Goal: Navigation & Orientation: Find specific page/section

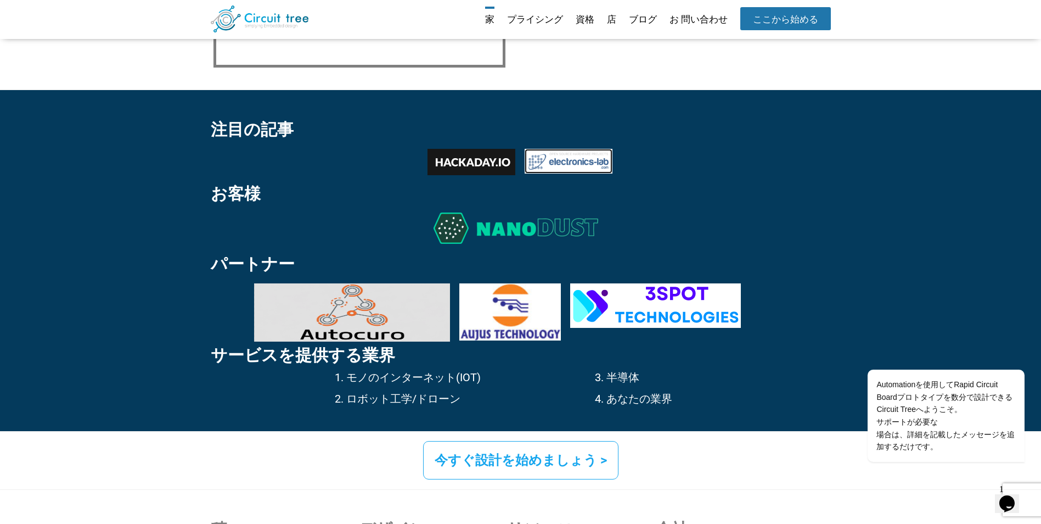
scroll to position [1596, 0]
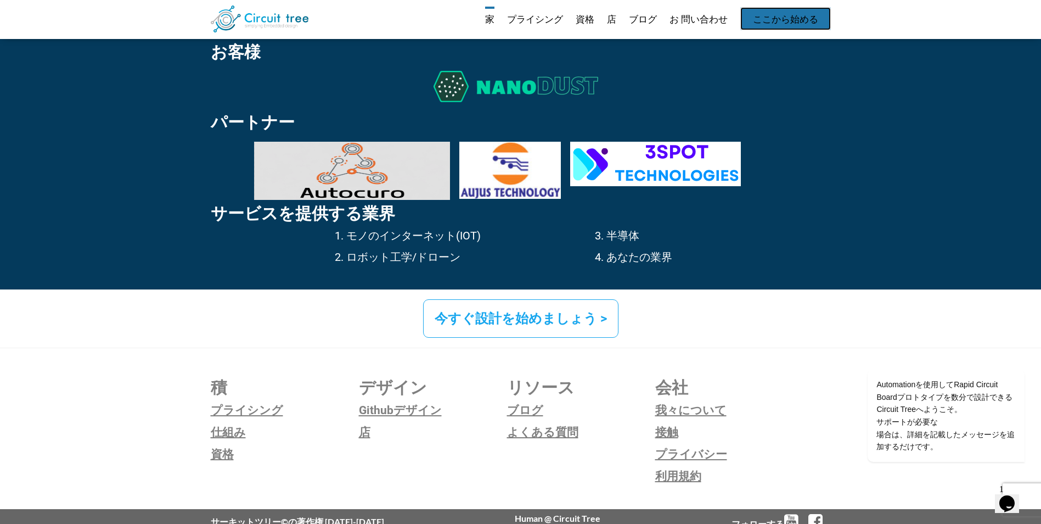
click at [753, 14] on link "ここから始める" at bounding box center [786, 18] width 91 height 23
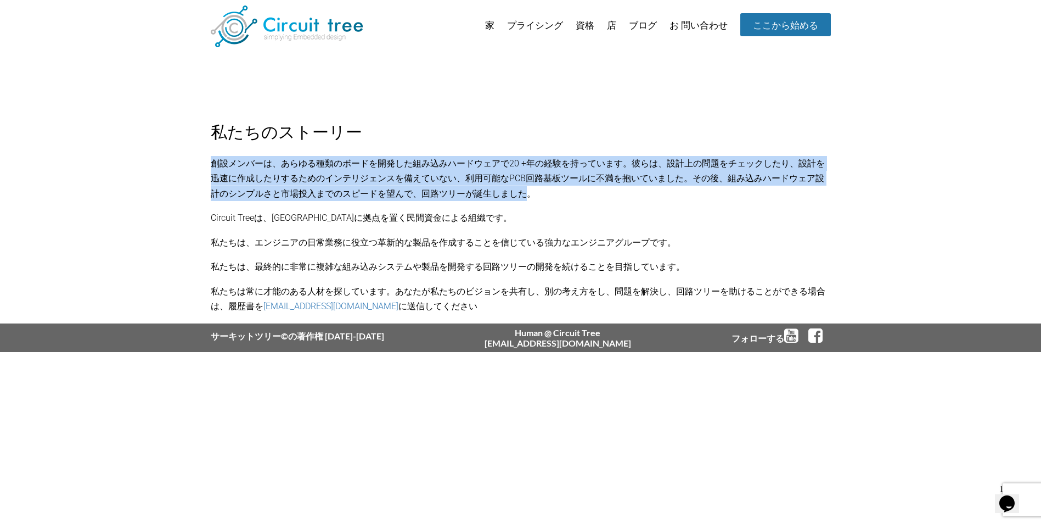
drag, startPoint x: 522, startPoint y: 192, endPoint x: 214, endPoint y: 163, distance: 309.9
click at [214, 163] on p "創設メンバーは、あらゆる種類のボードを開発した組み込みハードウェアで20 +年の経験を持っています。彼らは、設計上の問題をチェックしたり、設計を迅速に作成した…" at bounding box center [521, 178] width 620 height 45
copy p "創設メンバーは、あらゆる種類のボードを開発した組み込みハードウェアで20 +年の経験を持っています。彼らは、設計上の問題をチェックしたり、設計を迅速に作成した…"
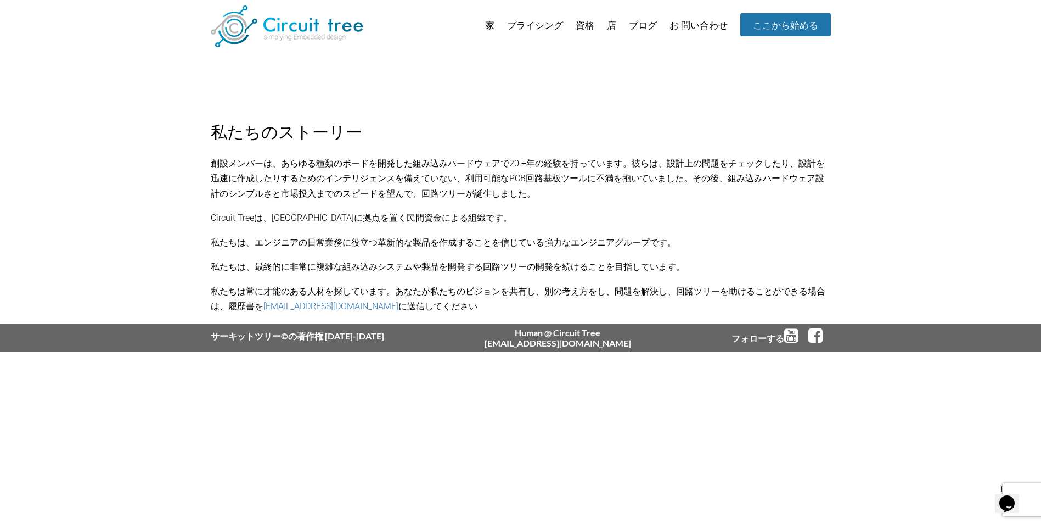
click at [520, 233] on div "私たちのストーリー 創設メンバーは、あらゆる種類のボードを開発した組み込みハードウェアで20 +年の経験を持っています。彼らは、設計上の問題をチェックしたり、…" at bounding box center [520, 216] width 1041 height 215
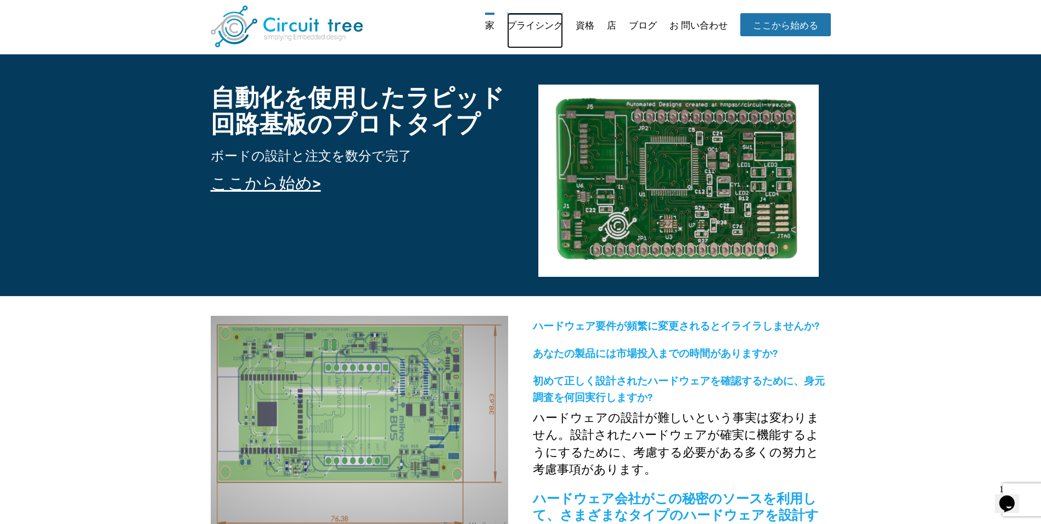
click at [529, 18] on link "プライシング" at bounding box center [535, 31] width 56 height 36
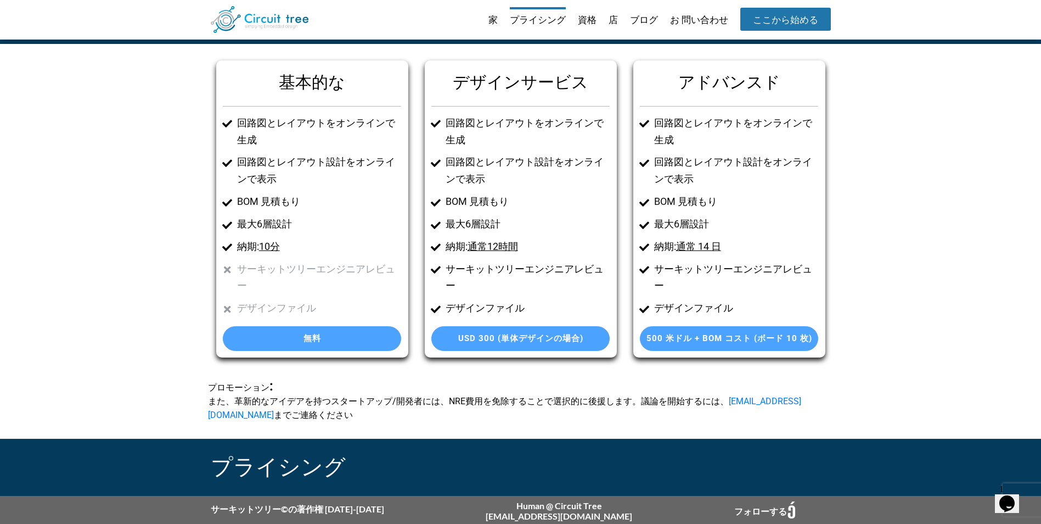
scroll to position [58, 0]
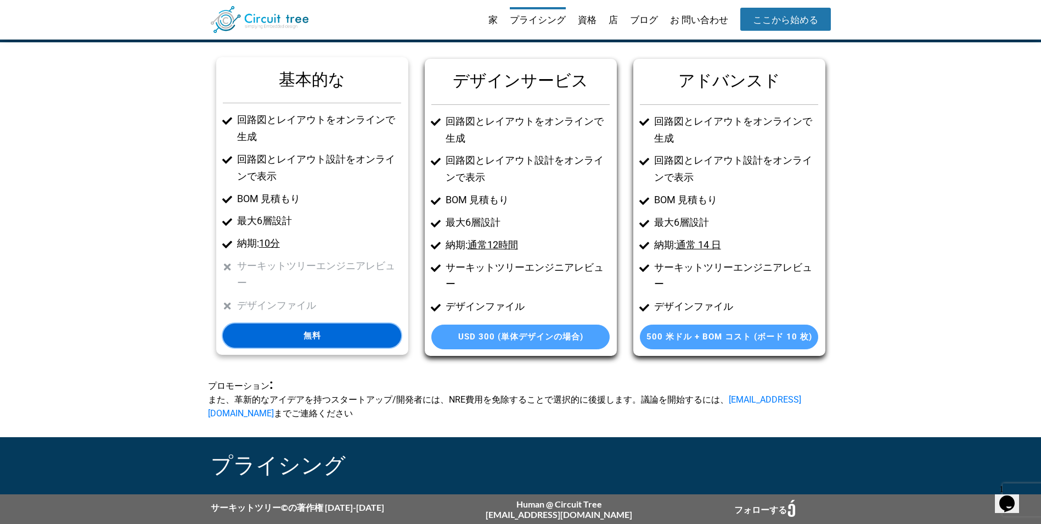
click at [334, 333] on link "無料" at bounding box center [312, 335] width 178 height 25
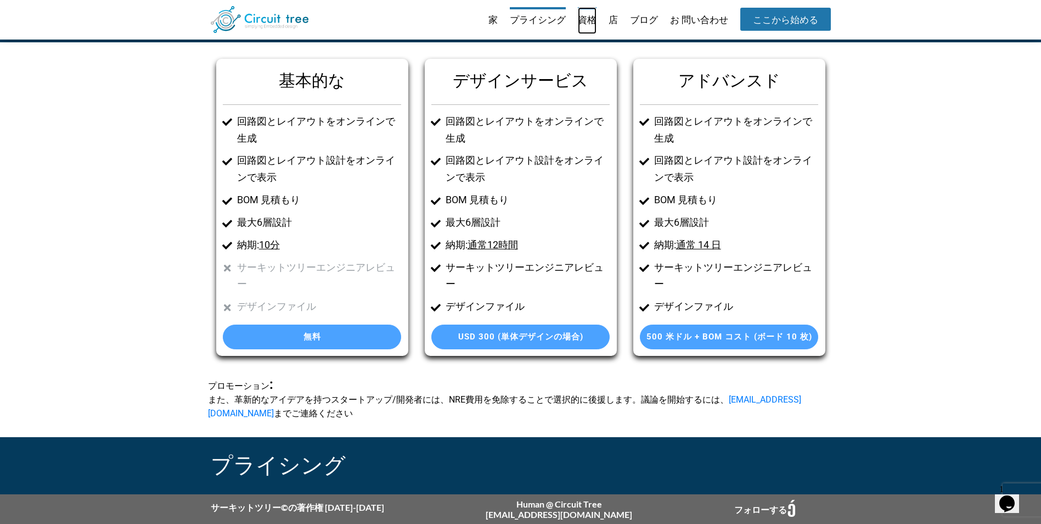
click at [586, 23] on link "資格" at bounding box center [587, 20] width 19 height 27
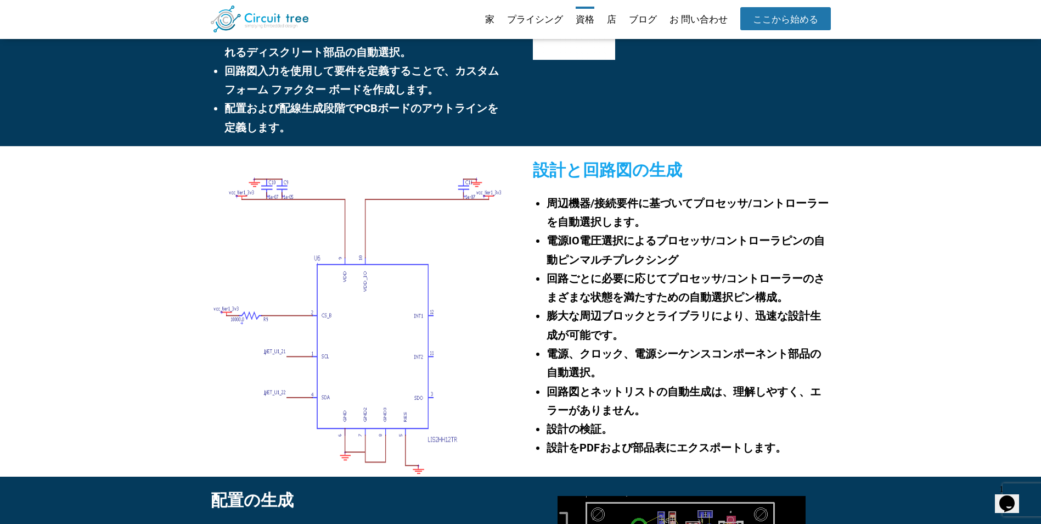
scroll to position [265, 0]
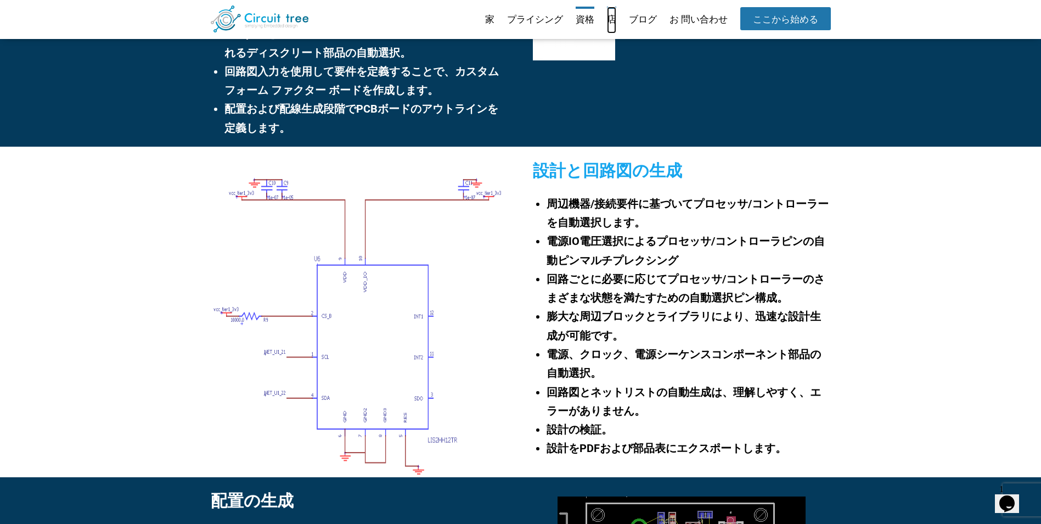
click at [612, 16] on link "店" at bounding box center [611, 20] width 9 height 27
